Goal: Navigation & Orientation: Find specific page/section

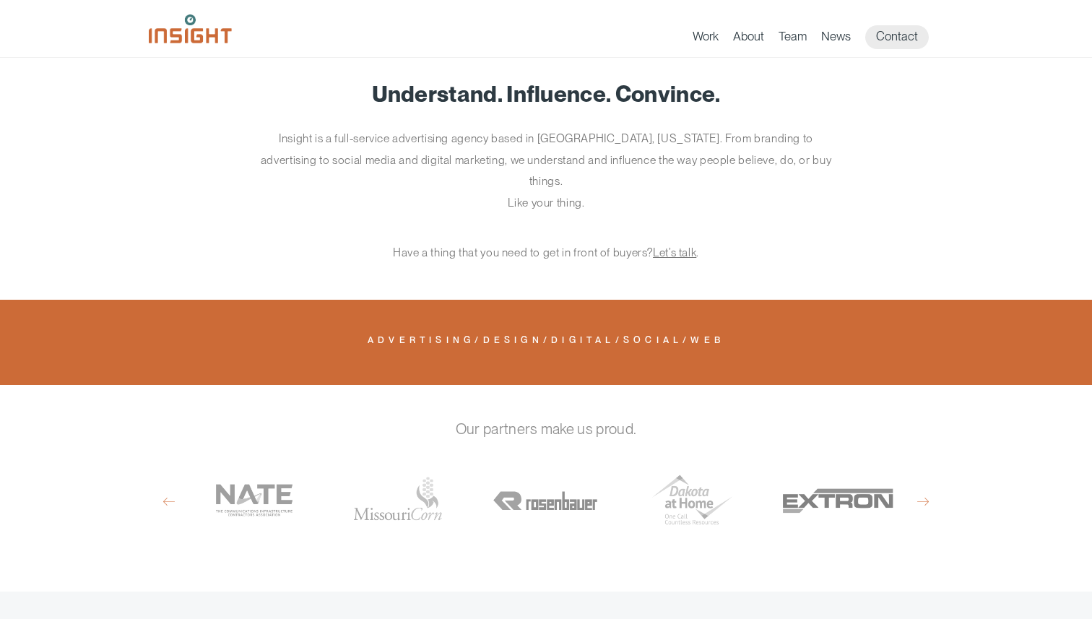
scroll to position [383, 0]
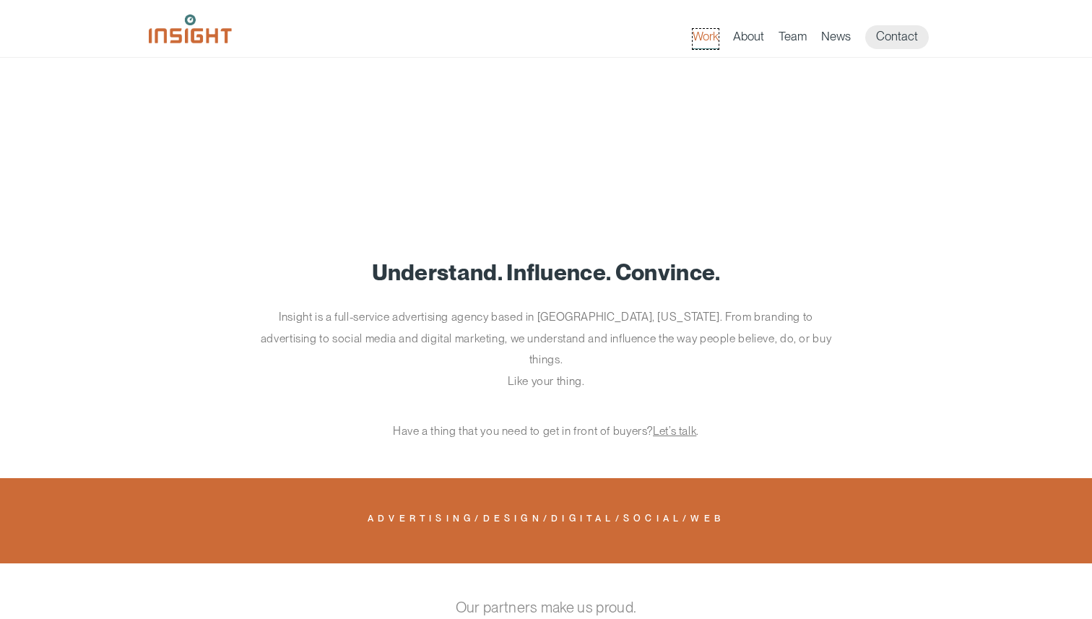
click at [719, 40] on link "Work" at bounding box center [706, 39] width 26 height 20
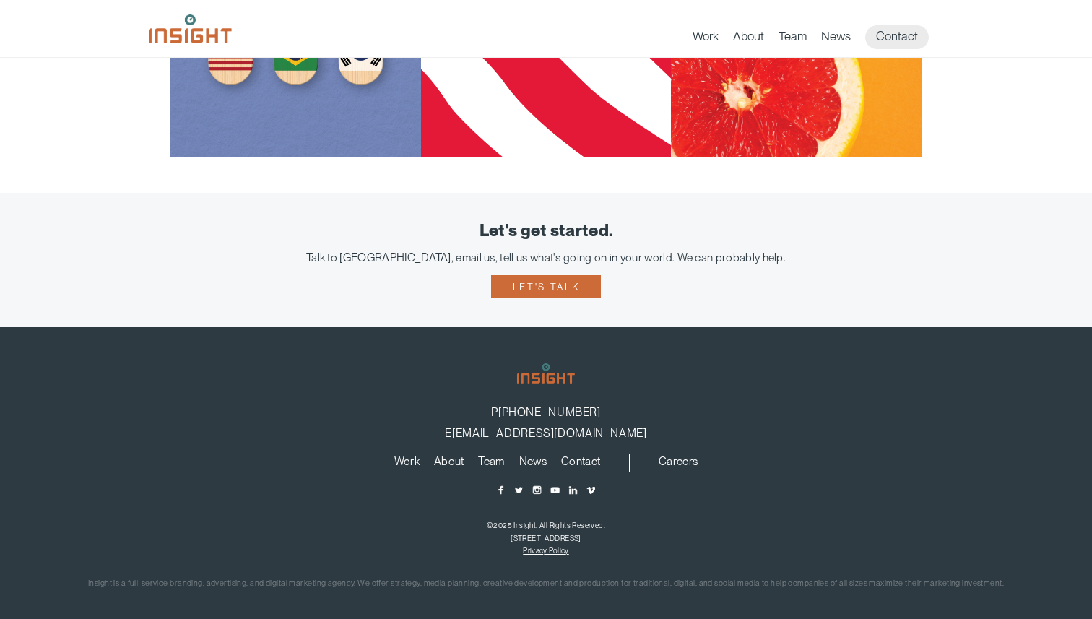
scroll to position [1552, 0]
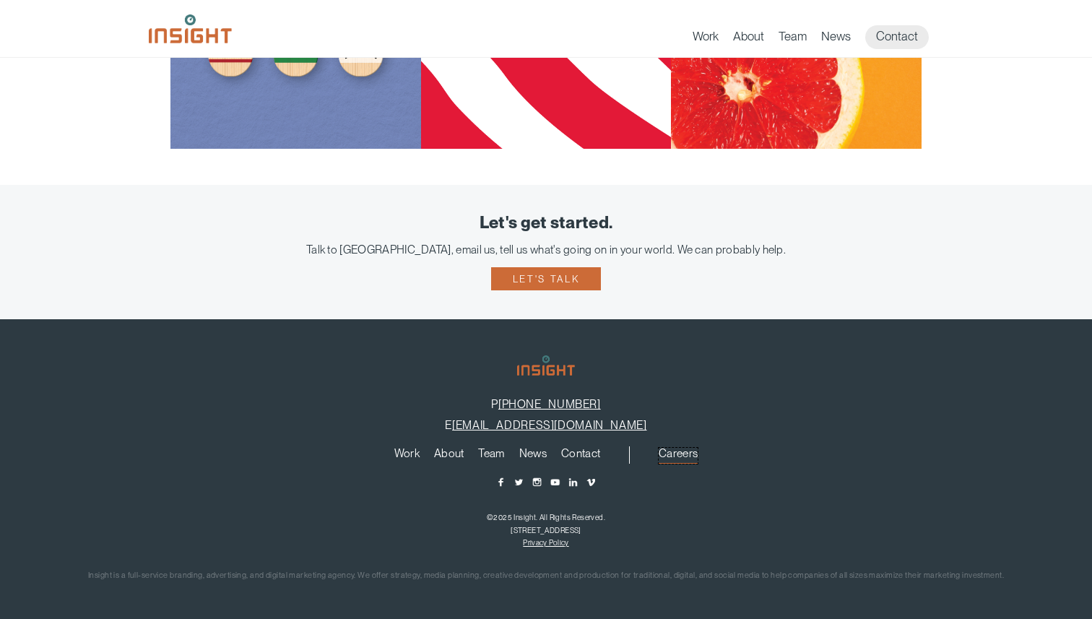
click at [684, 459] on link "Careers" at bounding box center [678, 456] width 39 height 16
